Goal: Information Seeking & Learning: Learn about a topic

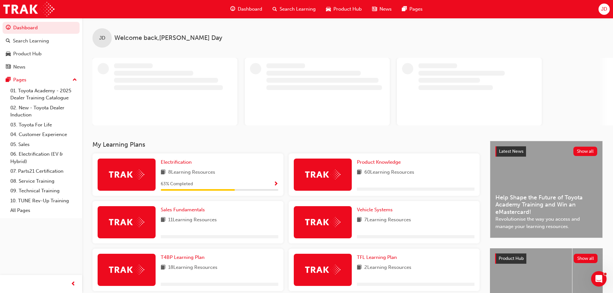
click at [289, 8] on span "Search Learning" at bounding box center [298, 8] width 36 height 7
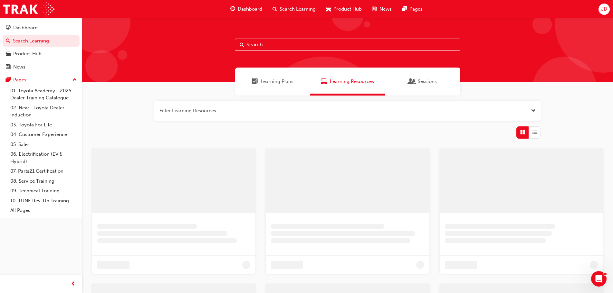
click at [267, 44] on input "text" at bounding box center [347, 45] width 225 height 12
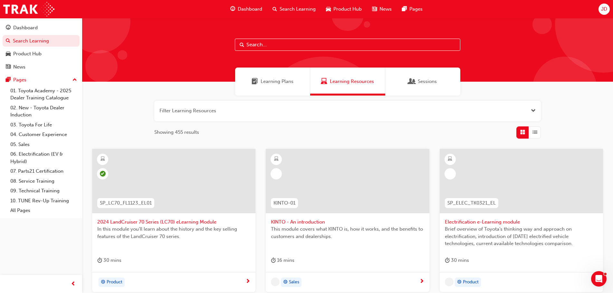
paste input "Customer Discovery: Virtual Skill Building Course"
type input "Customer Discovery: Virtual Skill Building Course"
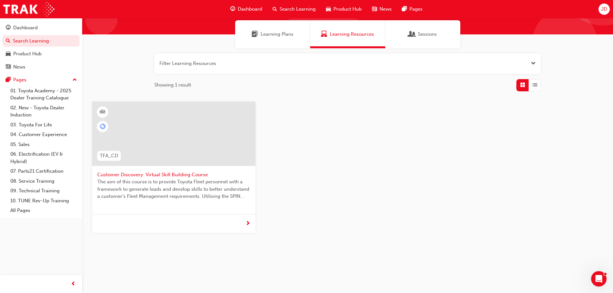
scroll to position [50, 0]
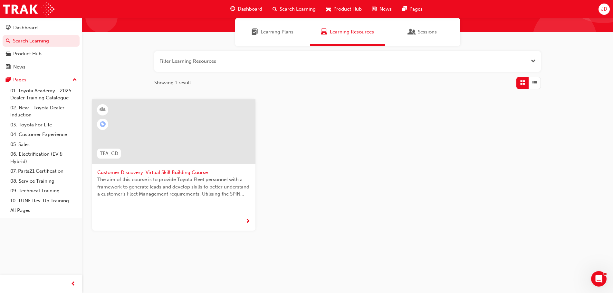
click at [154, 173] on span "Customer Discovery: Virtual Skill Building Course" at bounding box center [173, 172] width 153 height 7
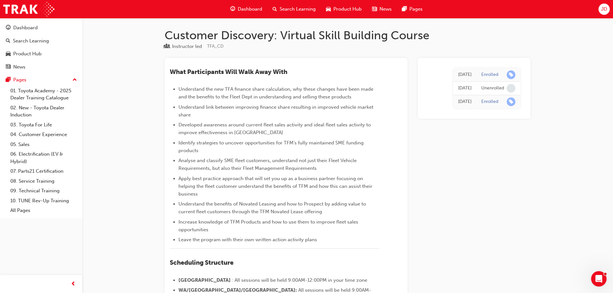
click at [240, 10] on span "Dashboard" at bounding box center [250, 8] width 24 height 7
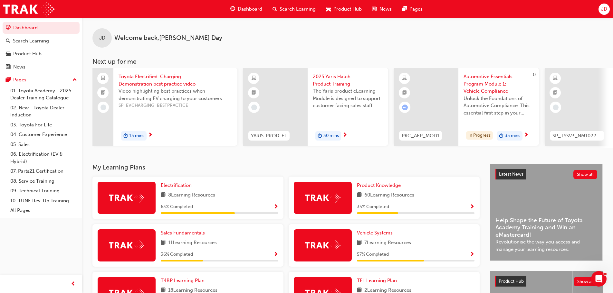
click at [297, 8] on span "Search Learning" at bounding box center [298, 8] width 36 height 7
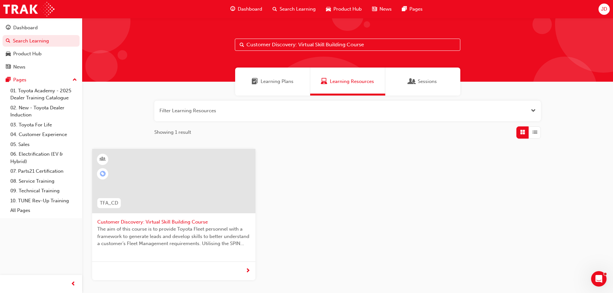
click at [278, 82] on span "Learning Plans" at bounding box center [277, 81] width 33 height 7
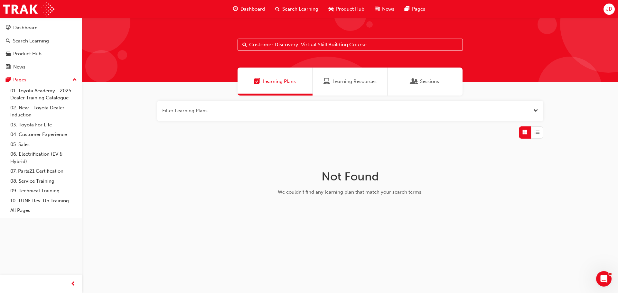
click at [357, 83] on span "Learning Resources" at bounding box center [355, 81] width 44 height 7
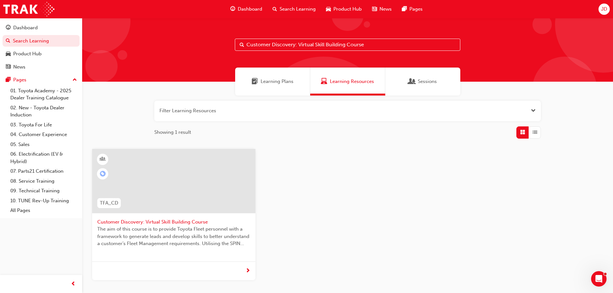
click at [602, 8] on span "JD" at bounding box center [604, 8] width 6 height 7
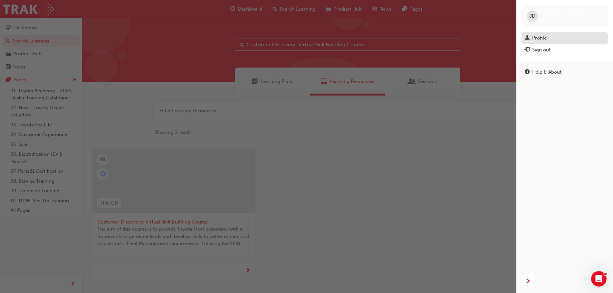
click at [545, 33] on link "Profile" at bounding box center [564, 38] width 86 height 12
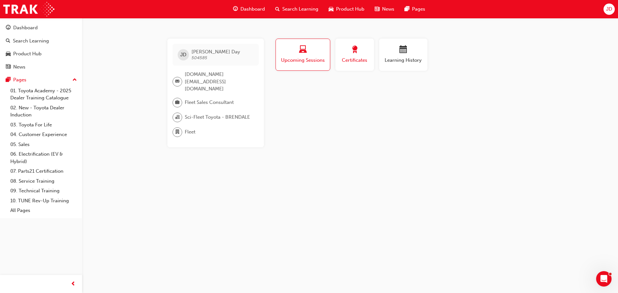
click at [349, 57] on span "Certificates" at bounding box center [354, 60] width 29 height 7
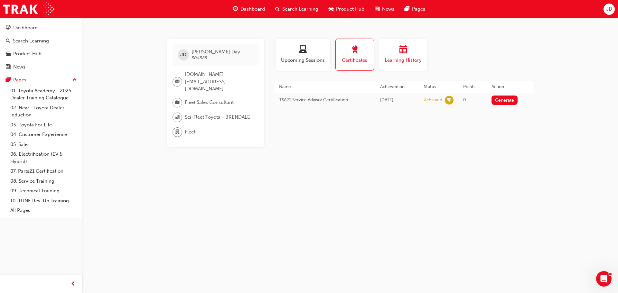
click at [405, 54] on span "calendar-icon" at bounding box center [404, 50] width 8 height 9
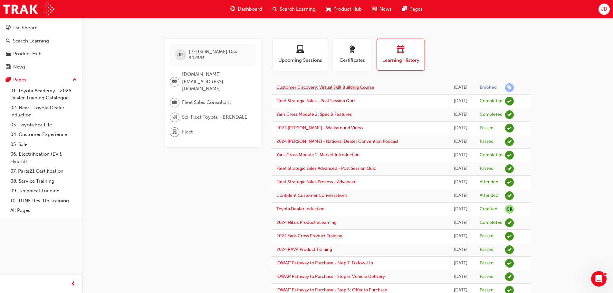
click at [367, 86] on link "Customer Discovery: Virtual Skill Building Course" at bounding box center [325, 87] width 98 height 5
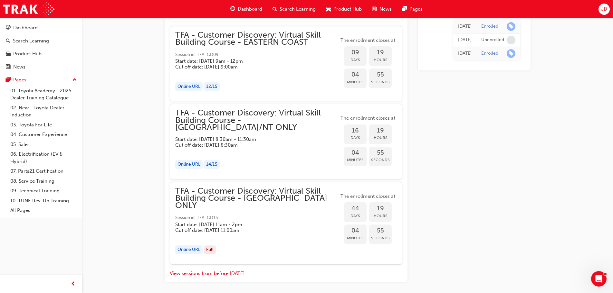
scroll to position [487, 0]
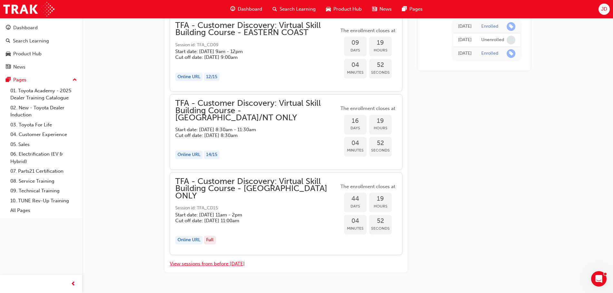
click at [234, 261] on button "View sessions from before [DATE]" at bounding box center [207, 264] width 75 height 7
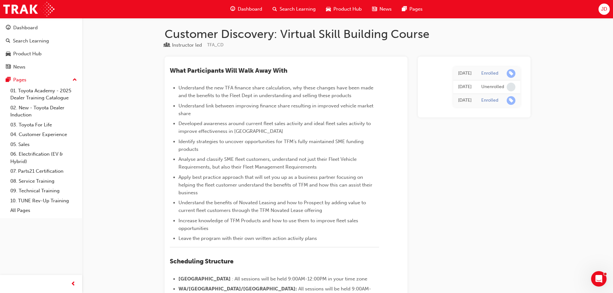
scroll to position [0, 0]
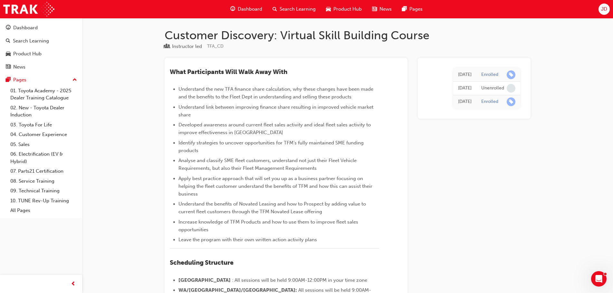
click at [305, 113] on li "Understand link between improving finance share resulting in improved vehicle m…" at bounding box center [278, 110] width 201 height 15
